Goal: Information Seeking & Learning: Learn about a topic

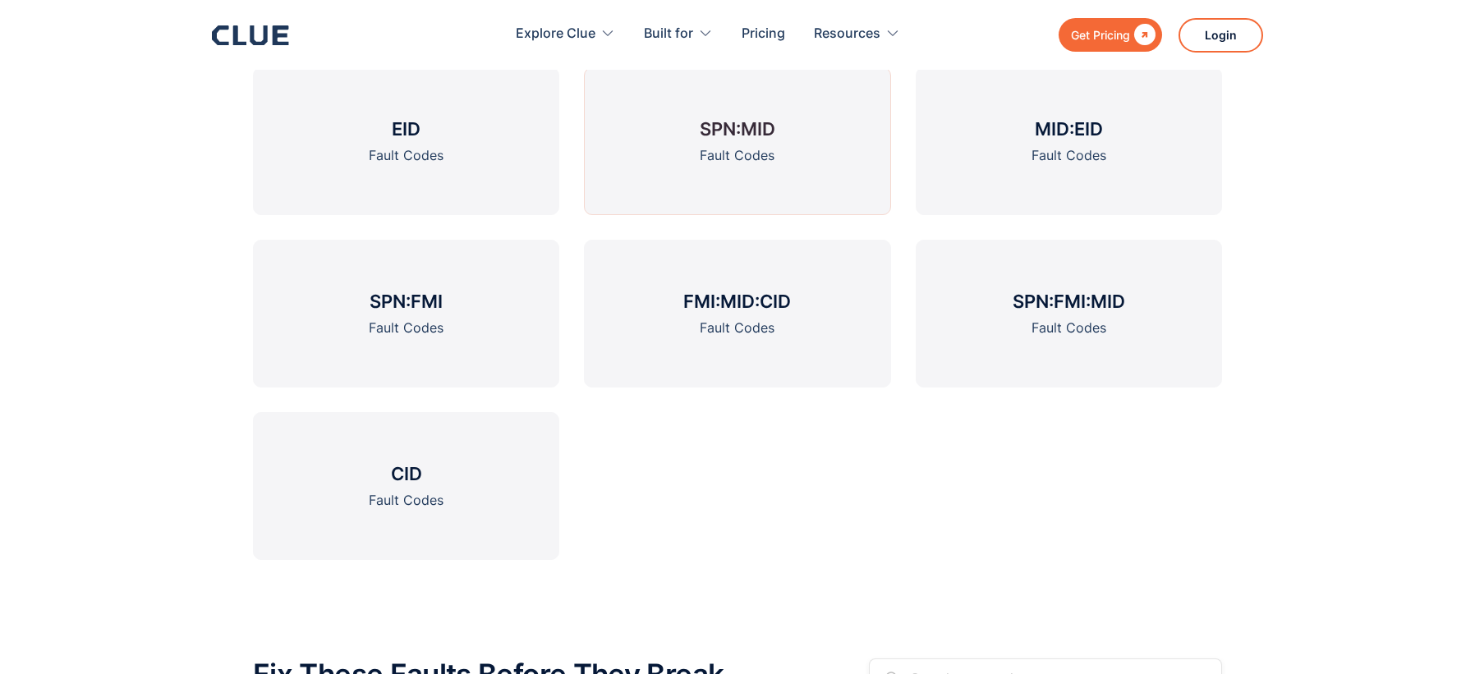
scroll to position [903, 0]
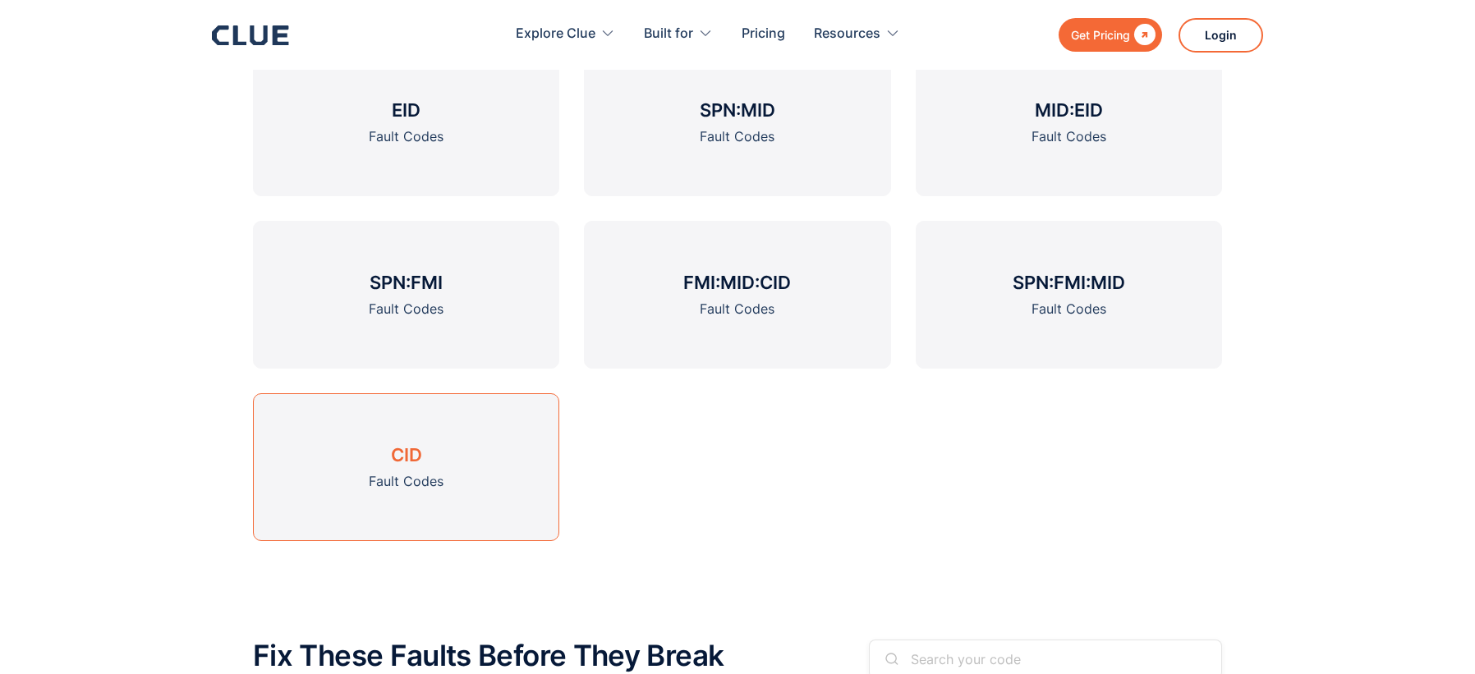
click at [435, 462] on link "CID Fault Codes" at bounding box center [406, 467] width 306 height 148
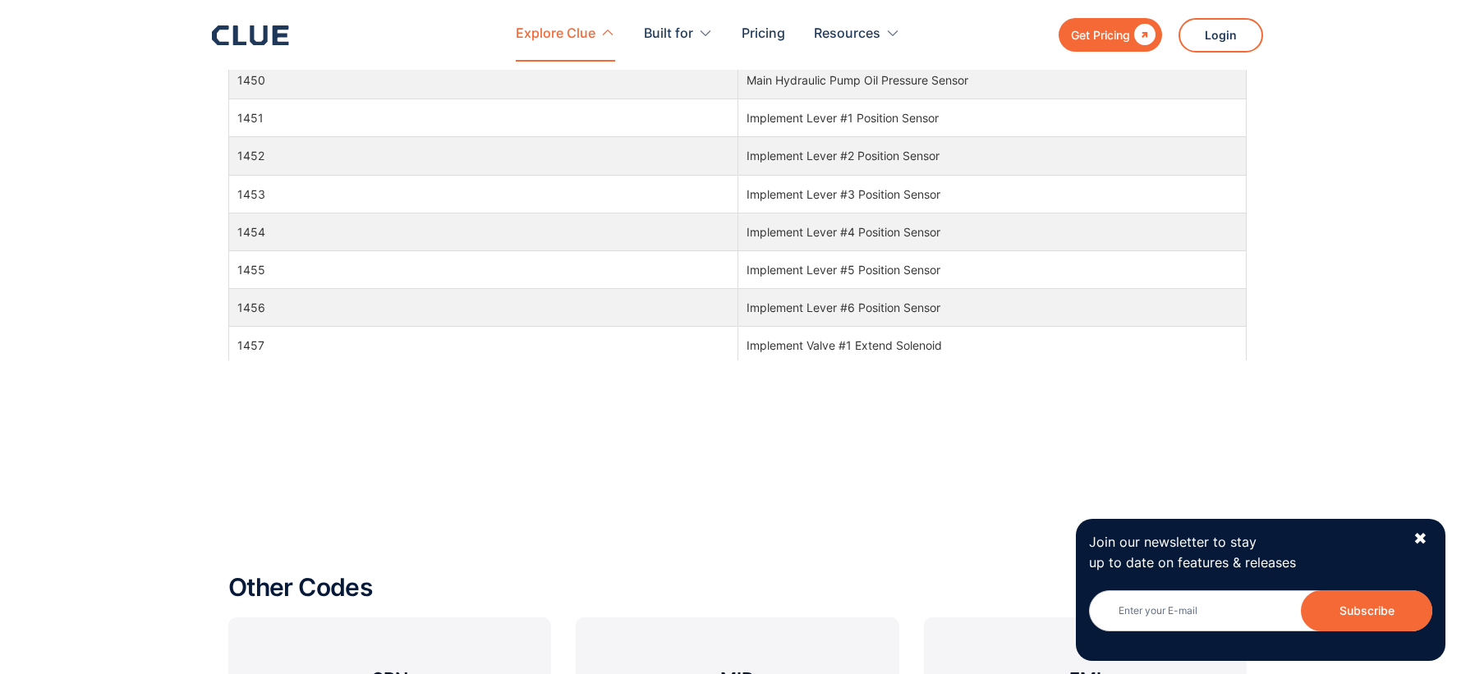
scroll to position [19295, 0]
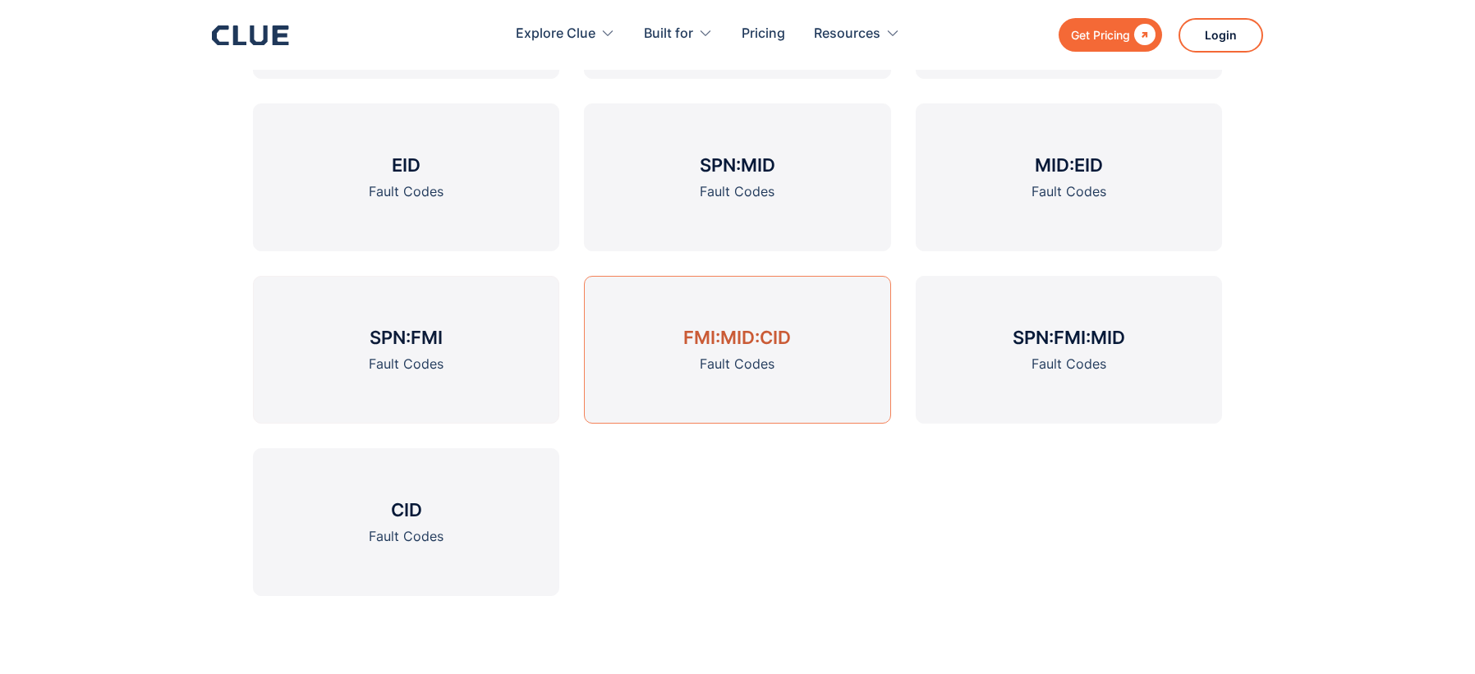
scroll to position [821, 0]
